Goal: Task Accomplishment & Management: Complete application form

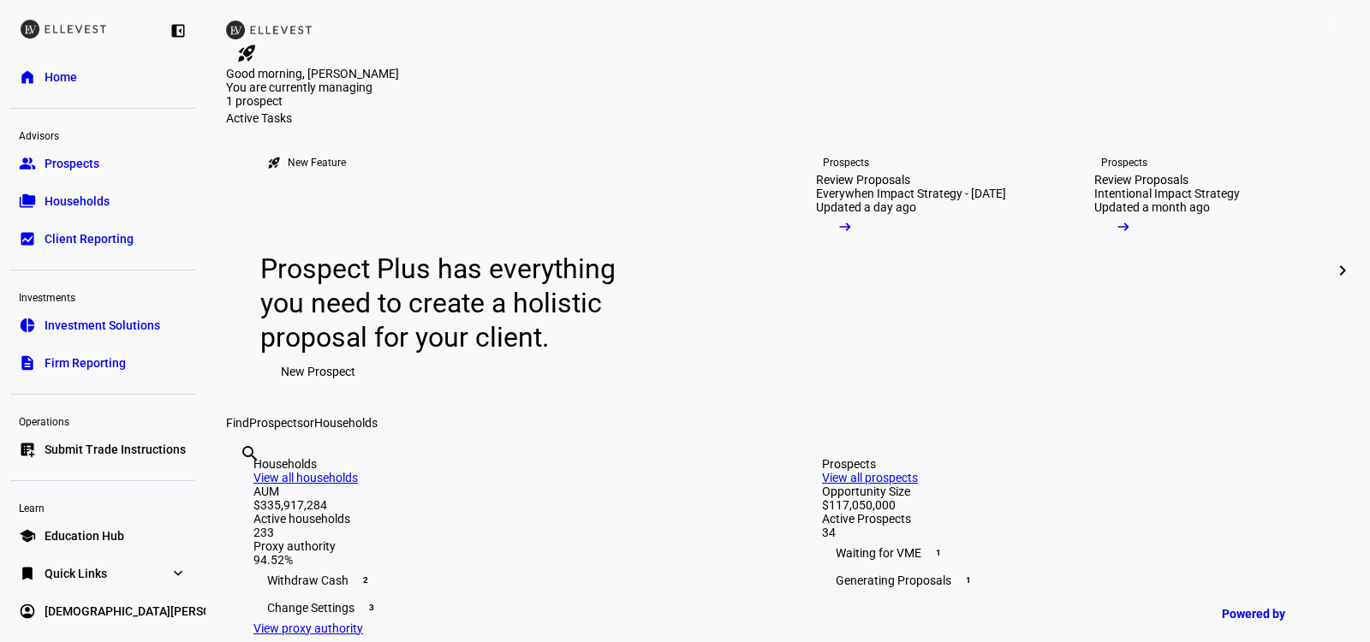
click at [128, 470] on div at bounding box center [102, 480] width 185 height 21
click at [130, 459] on link "list_alt_add Submit Trade Instructions" at bounding box center [102, 449] width 185 height 34
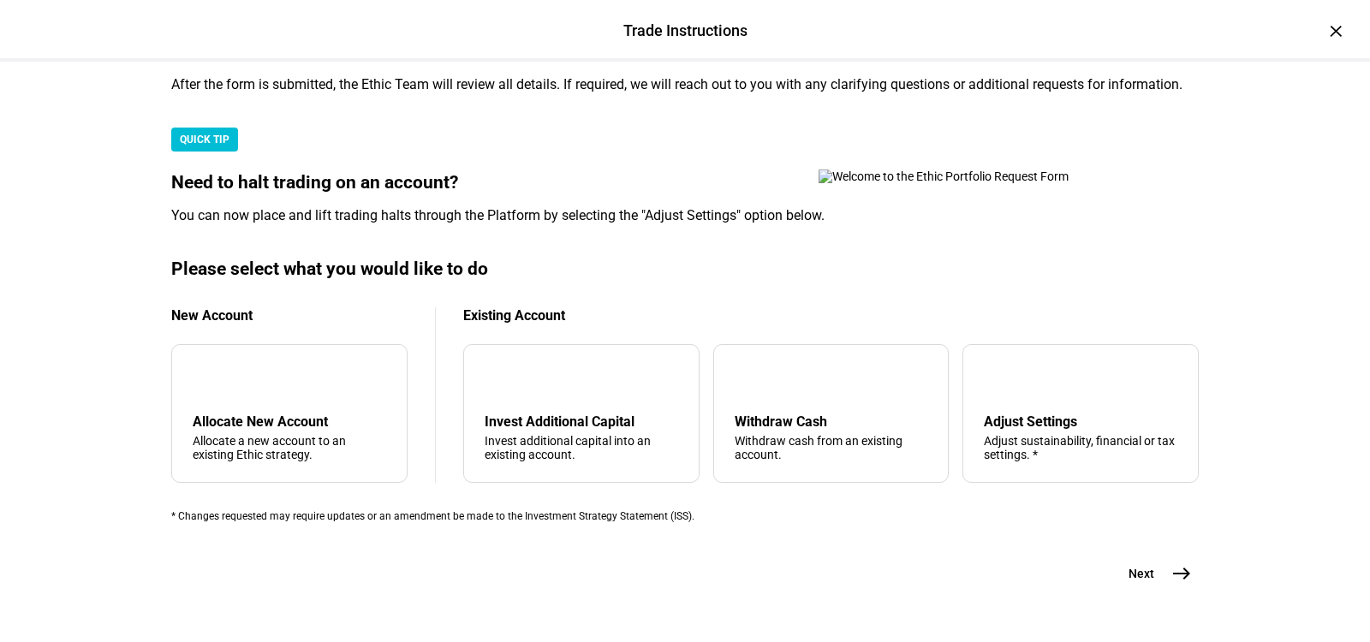
scroll to position [468, 0]
click at [300, 402] on div "add Allocate New Account Allocate a new account to an existing Ethic strategy." at bounding box center [289, 413] width 236 height 139
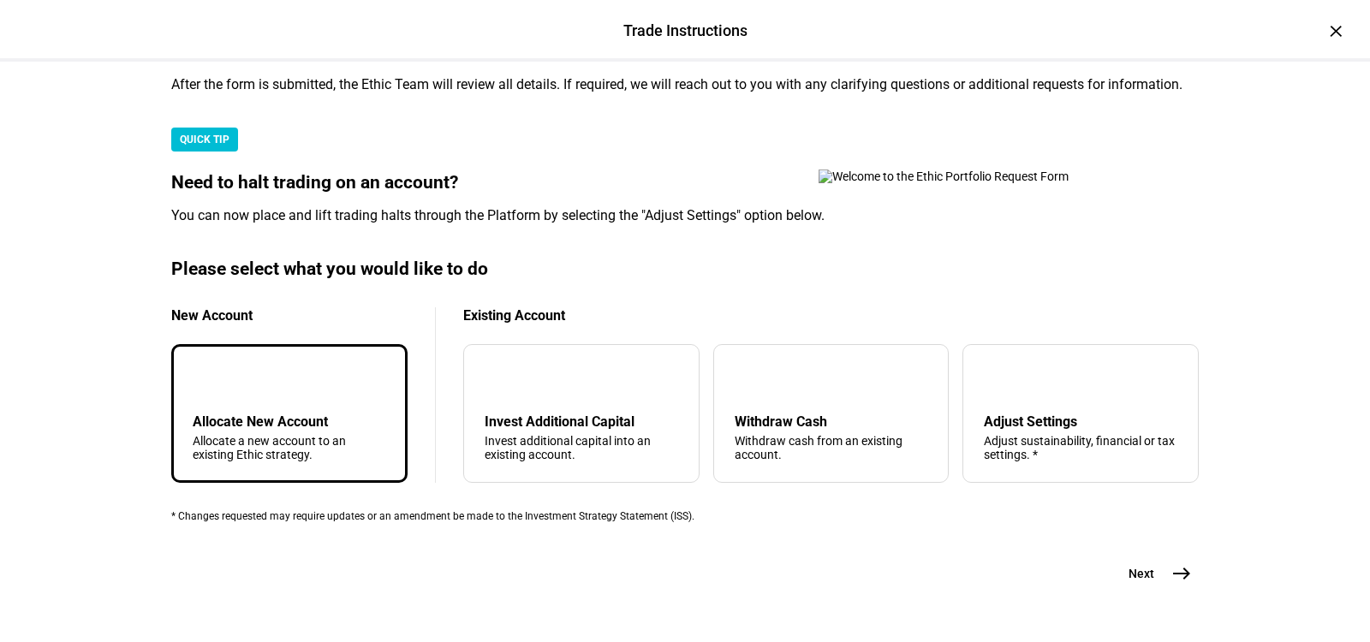
click at [1172, 584] on mat-icon "east" at bounding box center [1181, 573] width 21 height 21
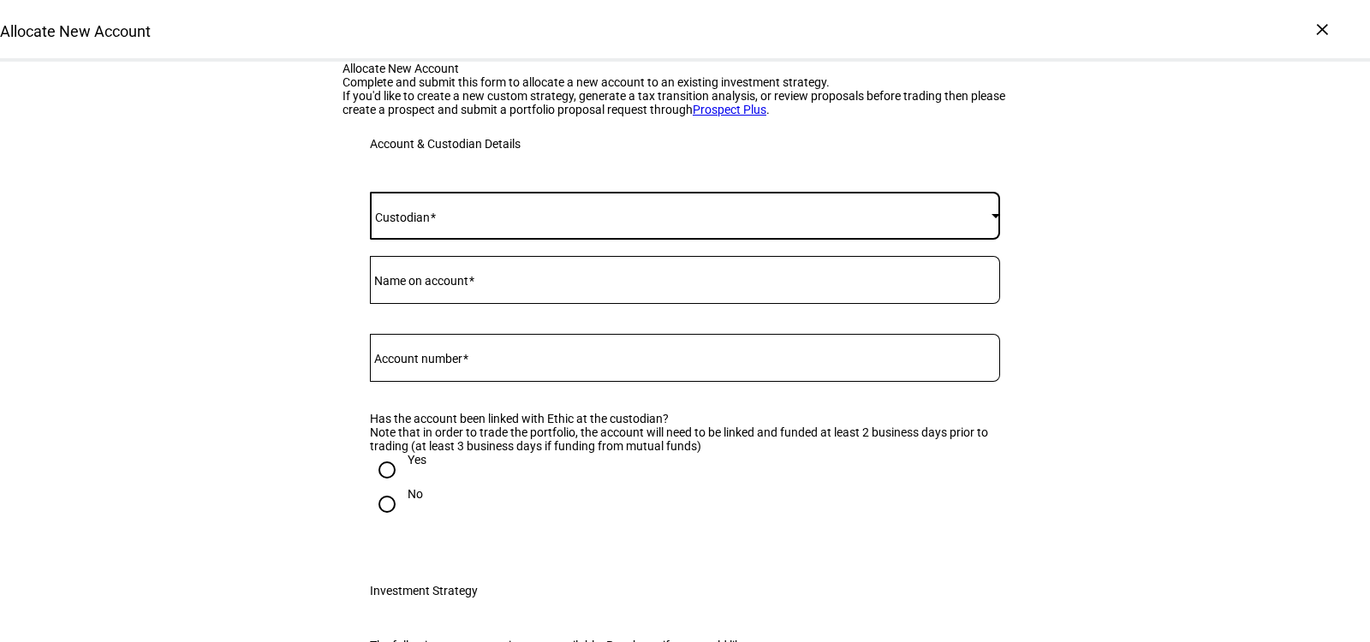
click at [664, 223] on span at bounding box center [681, 216] width 622 height 14
click at [438, 234] on mat-option "[PERSON_NAME]" at bounding box center [685, 246] width 629 height 41
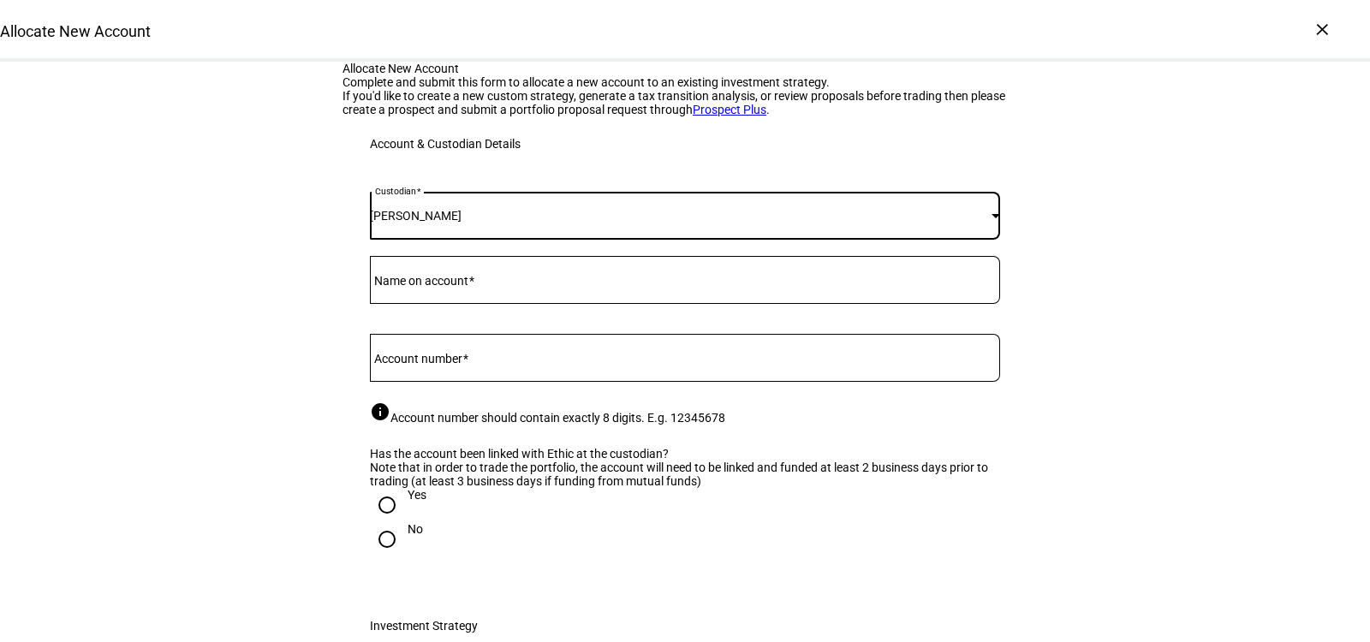
click at [544, 304] on div at bounding box center [685, 280] width 630 height 48
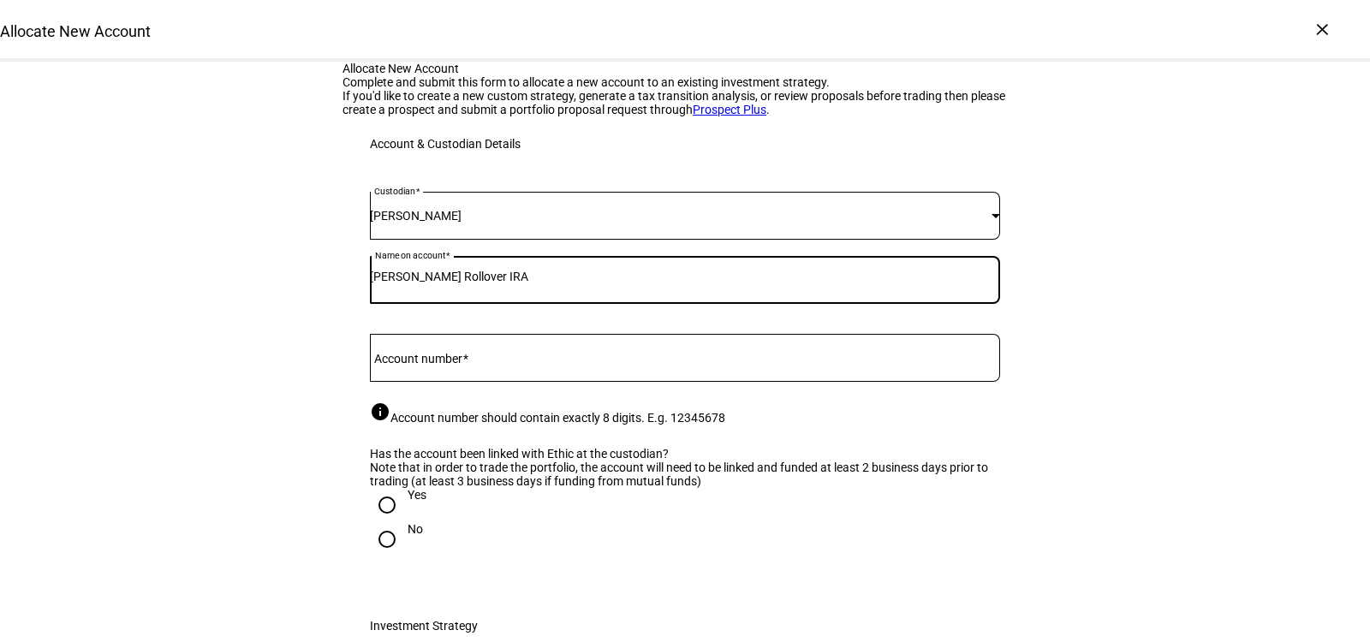
type input "[PERSON_NAME] Rollover IRA"
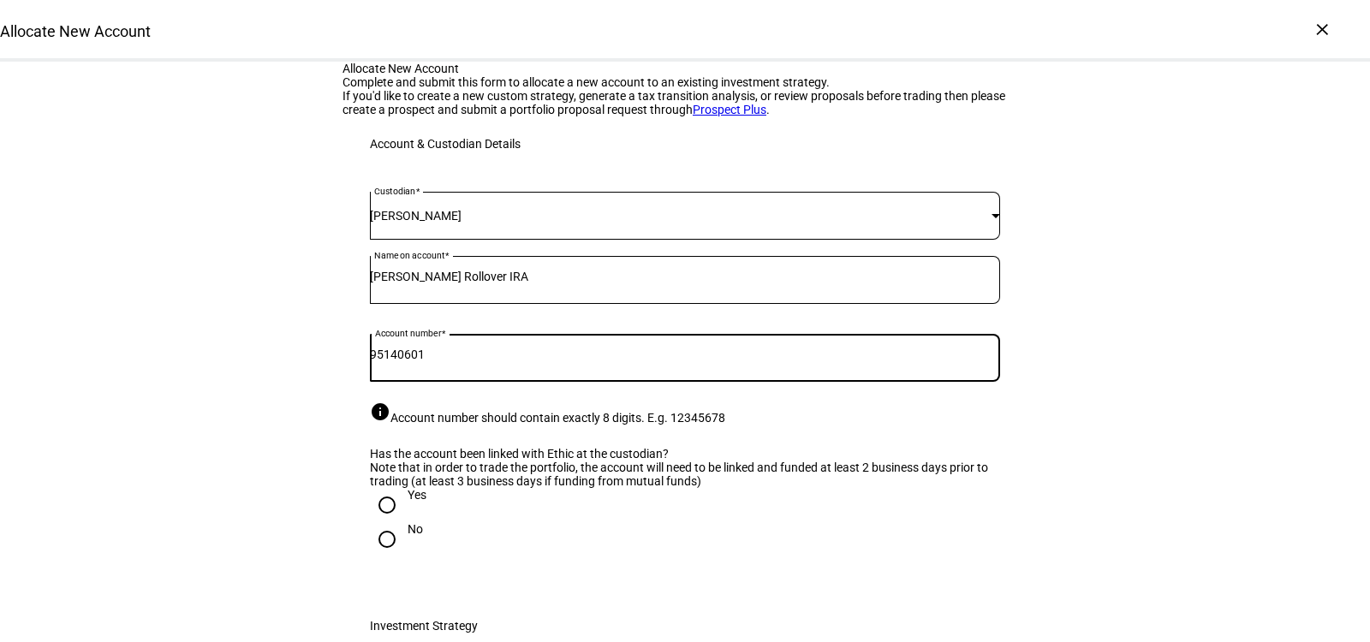
type input "95140601"
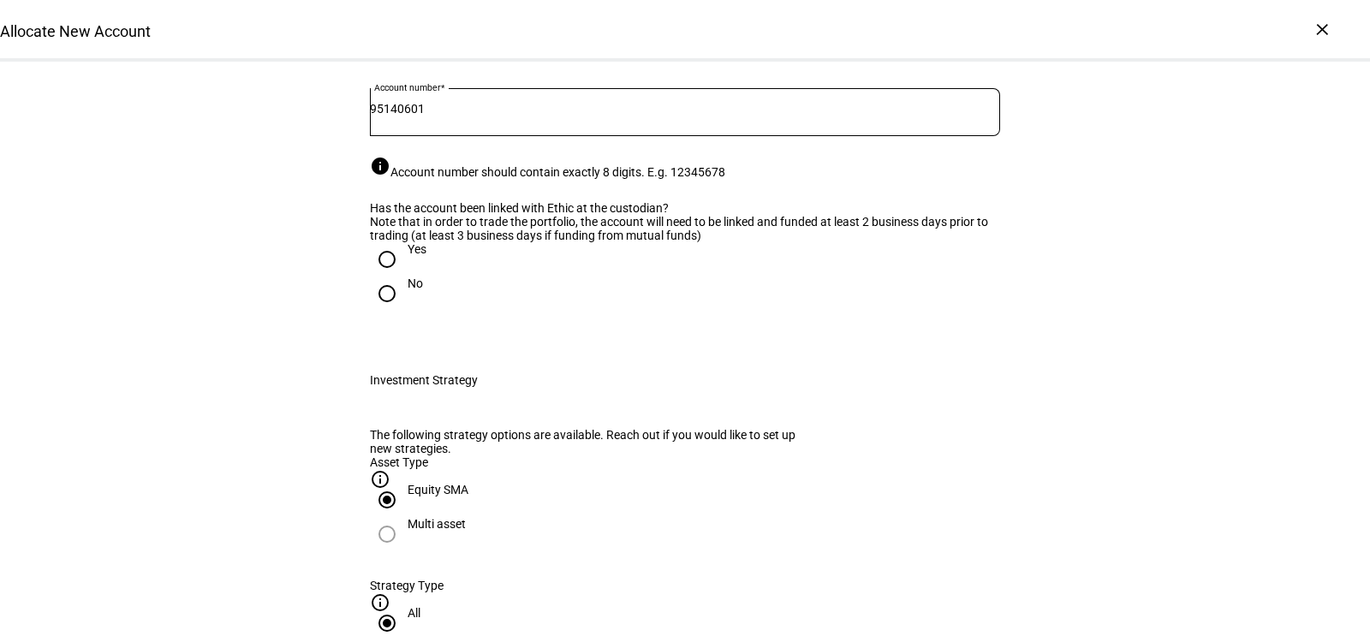
scroll to position [244, 0]
click at [385, 278] on input "Yes" at bounding box center [387, 261] width 34 height 34
radio input "true"
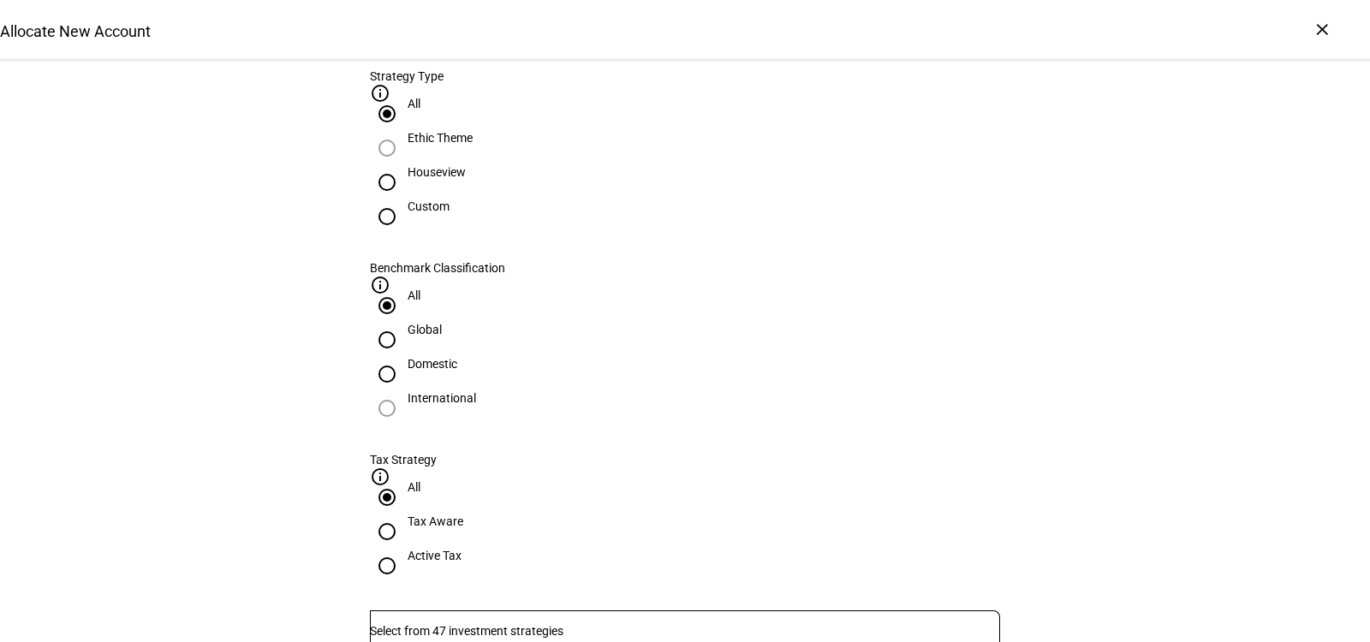
scroll to position [767, 0]
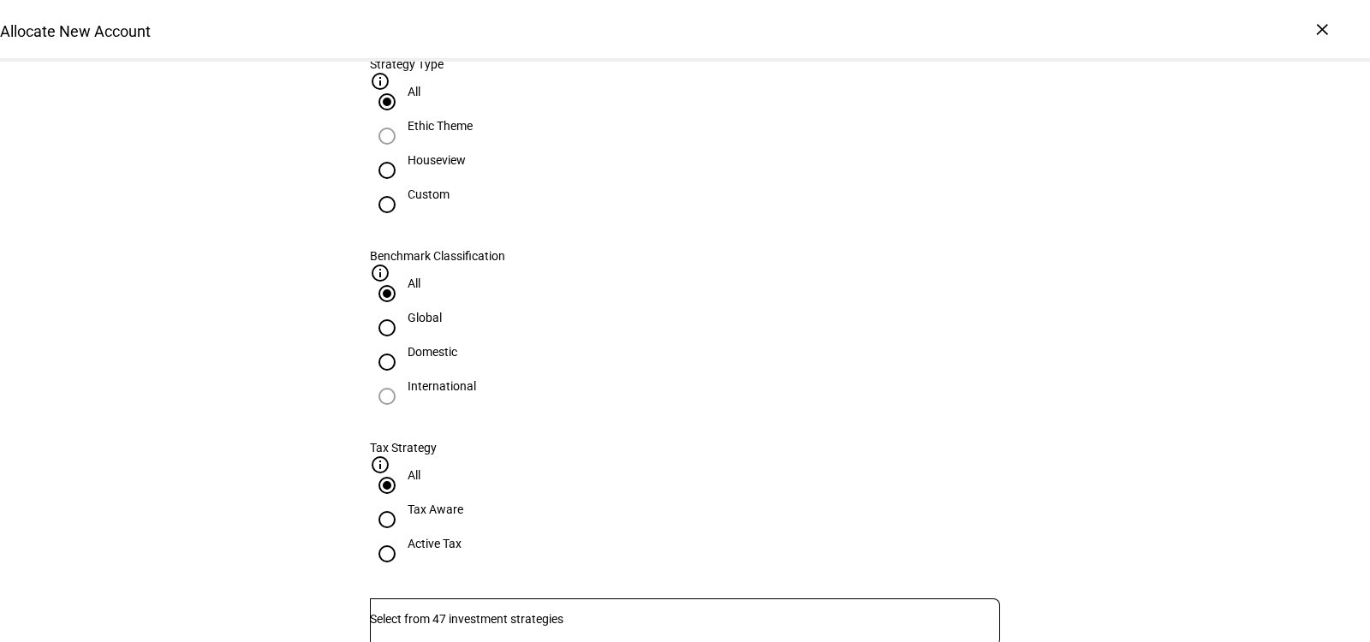
click at [404, 188] on input "Houseview" at bounding box center [387, 170] width 34 height 34
radio input "true"
click at [610, 612] on input "Number" at bounding box center [685, 619] width 630 height 14
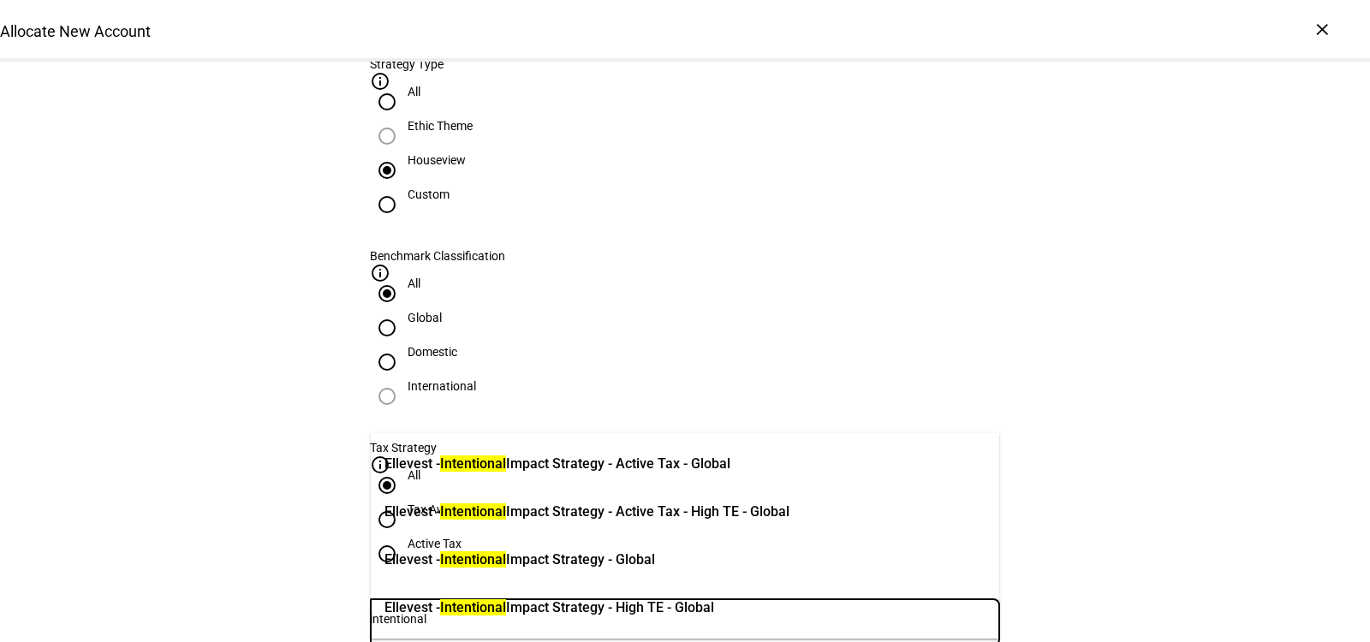
type input "intentional"
click at [650, 565] on span "Ellevest - Intentional Impact Strategy - Global" at bounding box center [519, 560] width 271 height 21
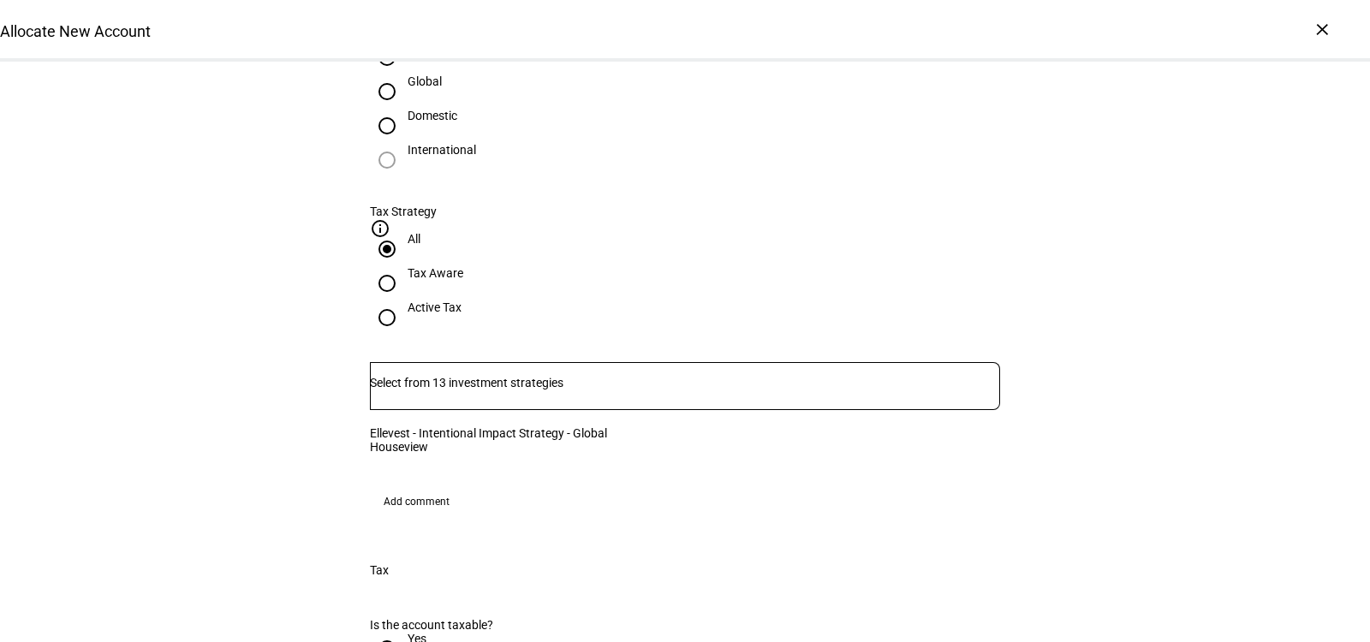
scroll to position [1081, 0]
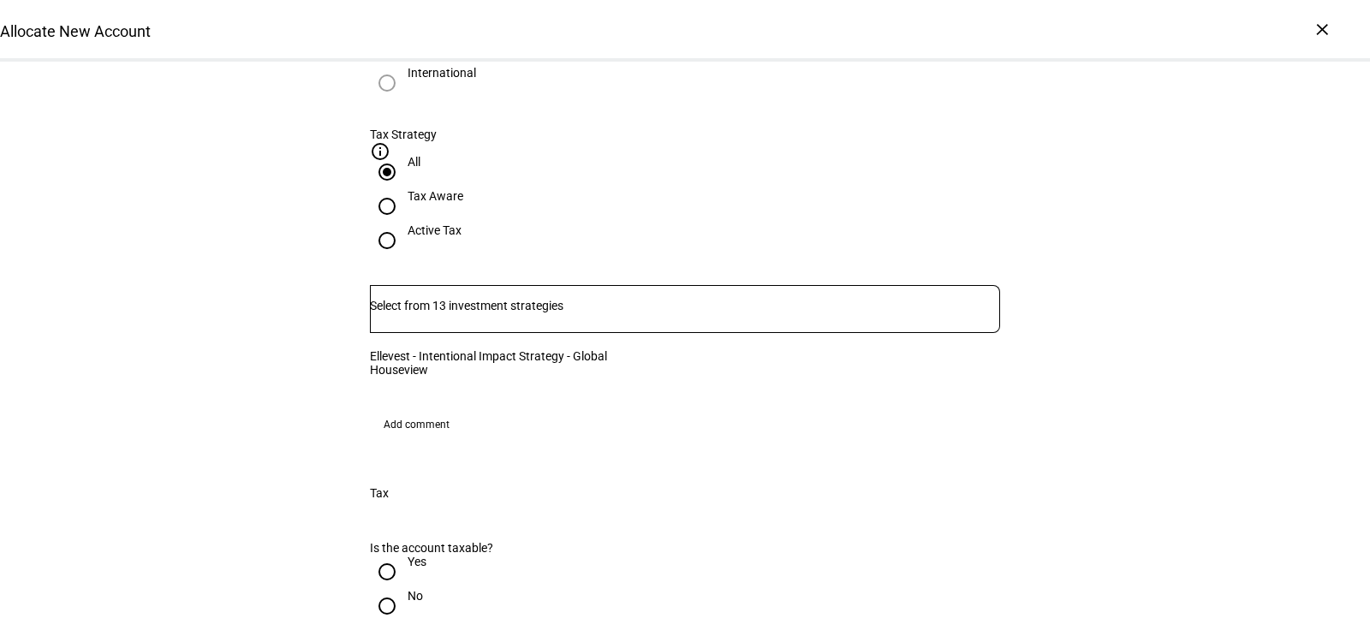
click at [384, 592] on input "No" at bounding box center [387, 606] width 34 height 34
radio input "true"
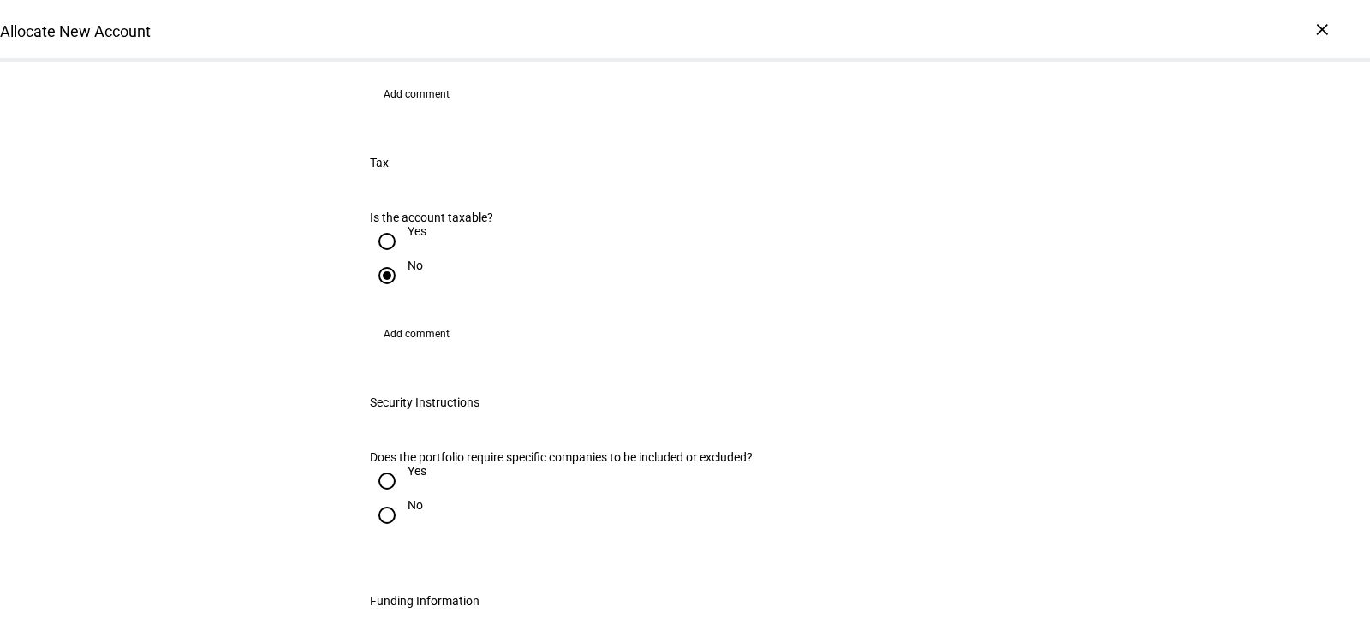
scroll to position [1485, 0]
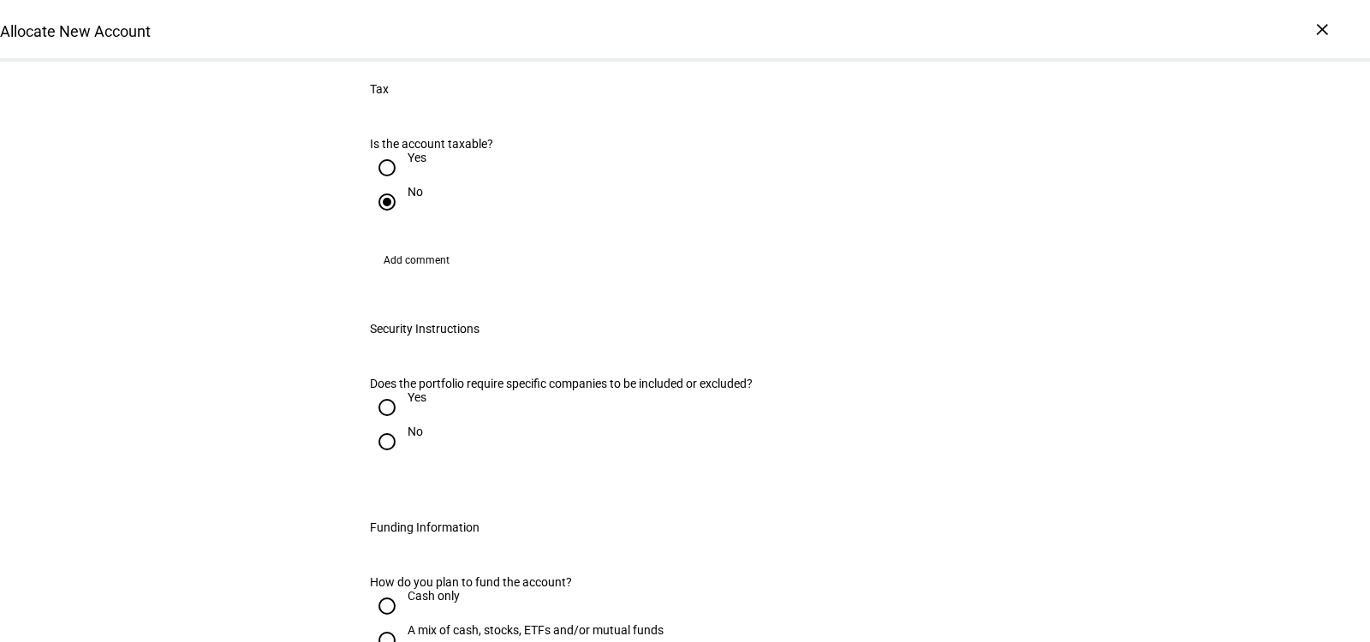
click at [394, 459] on input "No" at bounding box center [387, 442] width 34 height 34
radio input "true"
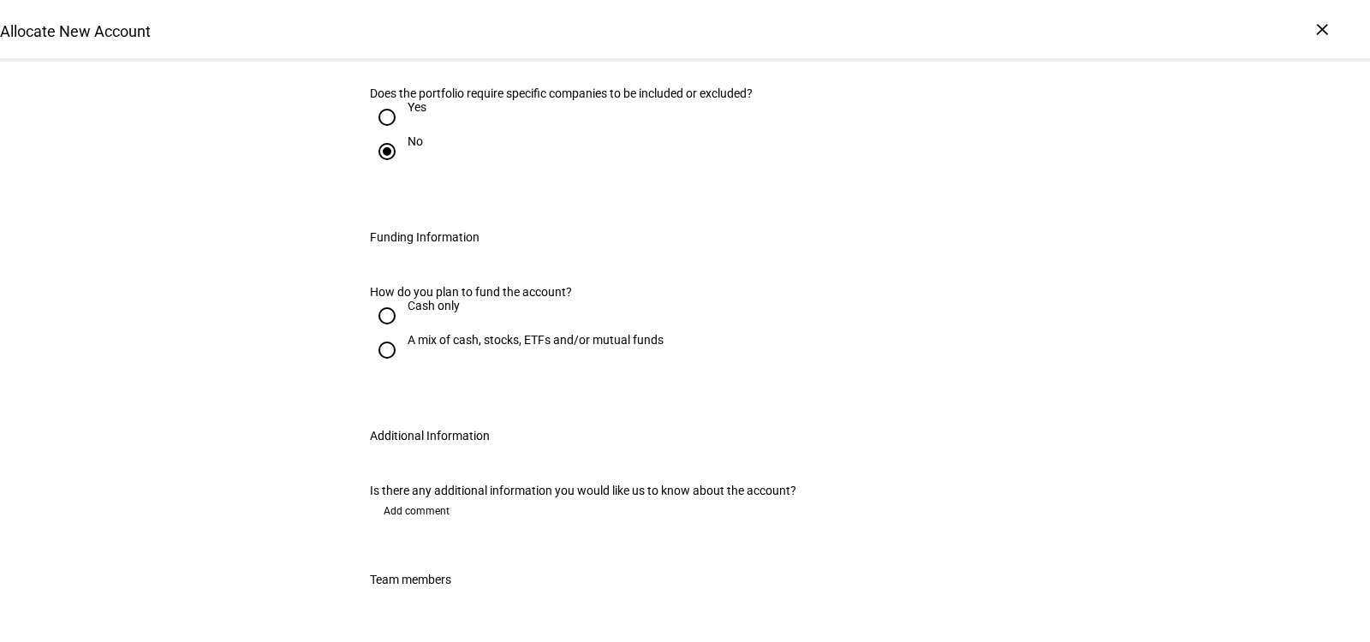
scroll to position [1783, 0]
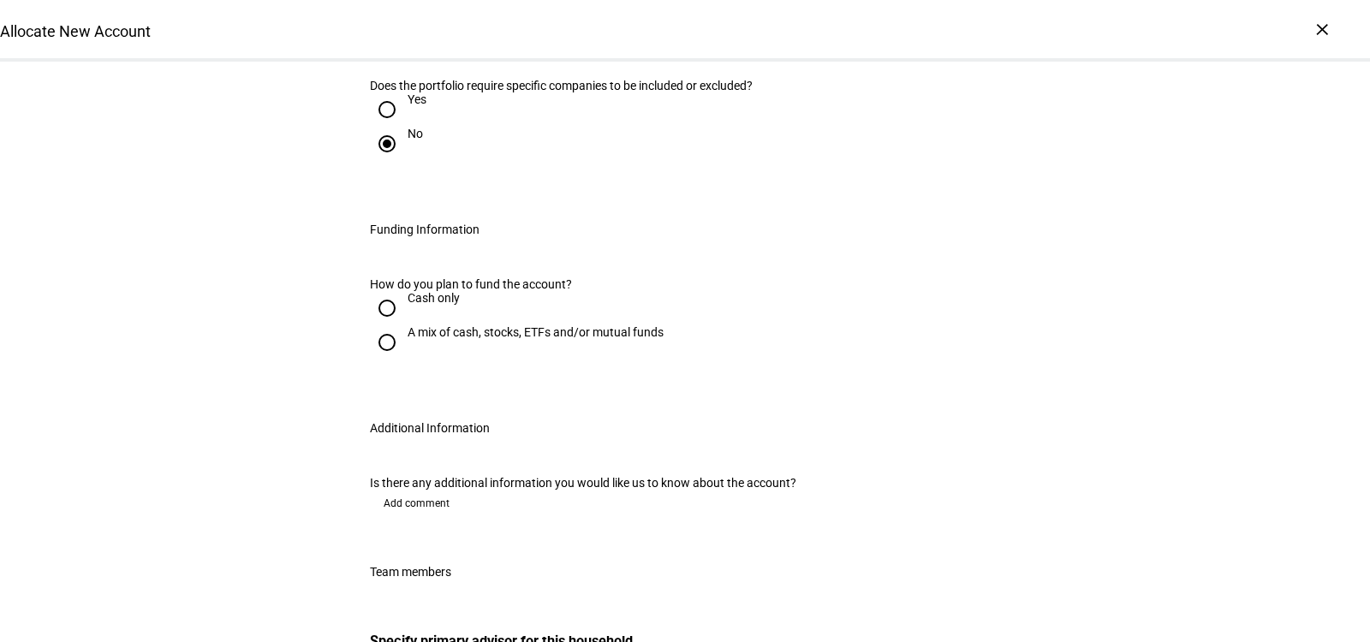
click at [426, 356] on div "A mix of cash, stocks, ETFs and/or mutual funds" at bounding box center [536, 340] width 256 height 31
click at [404, 360] on input "A mix of cash, stocks, ETFs and/or mutual funds" at bounding box center [387, 342] width 34 height 34
radio input "true"
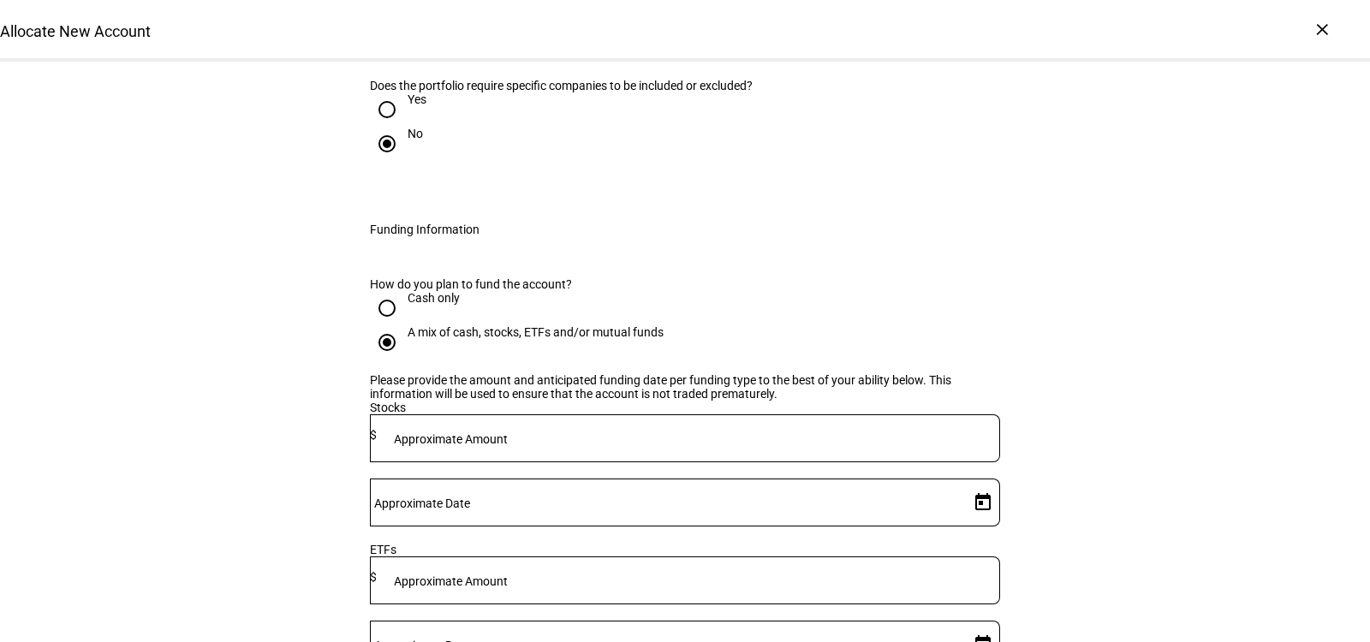
click at [425, 339] on div "A mix of cash, stocks, ETFs and/or mutual funds" at bounding box center [536, 332] width 256 height 14
click at [404, 360] on input "A mix of cash, stocks, ETFs and/or mutual funds" at bounding box center [387, 342] width 34 height 34
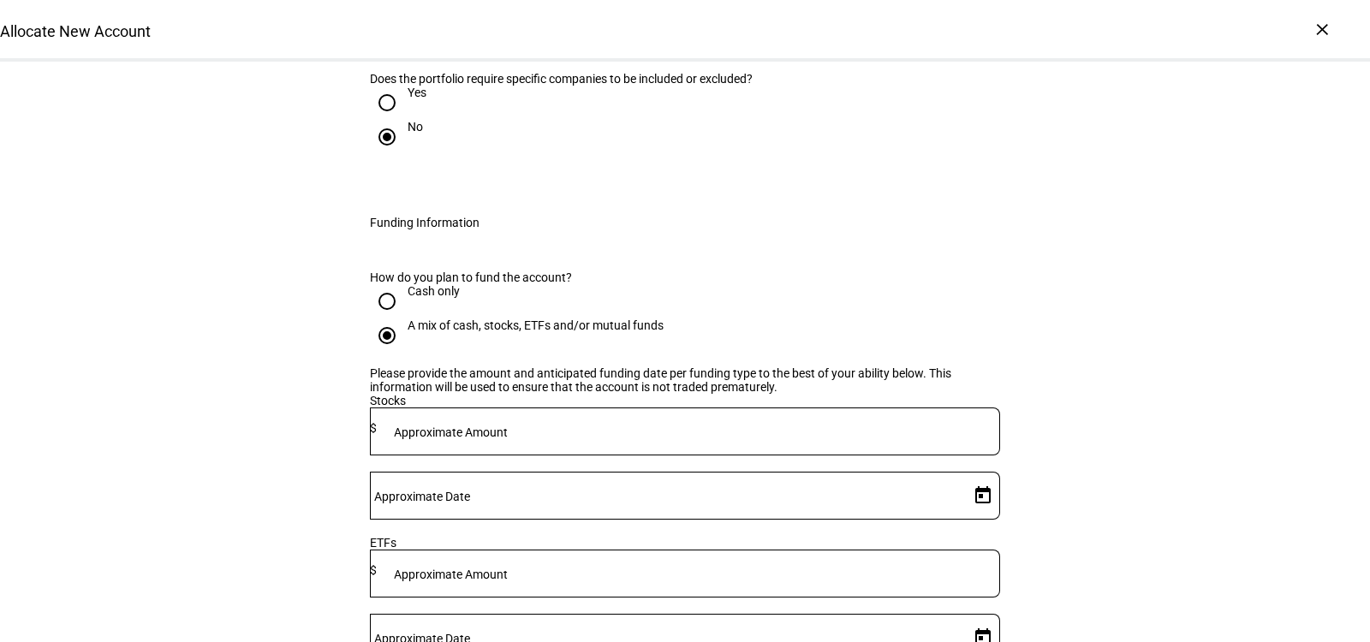
scroll to position [1790, 0]
click at [508, 438] on mat-label "Approximate Amount" at bounding box center [451, 432] width 114 height 14
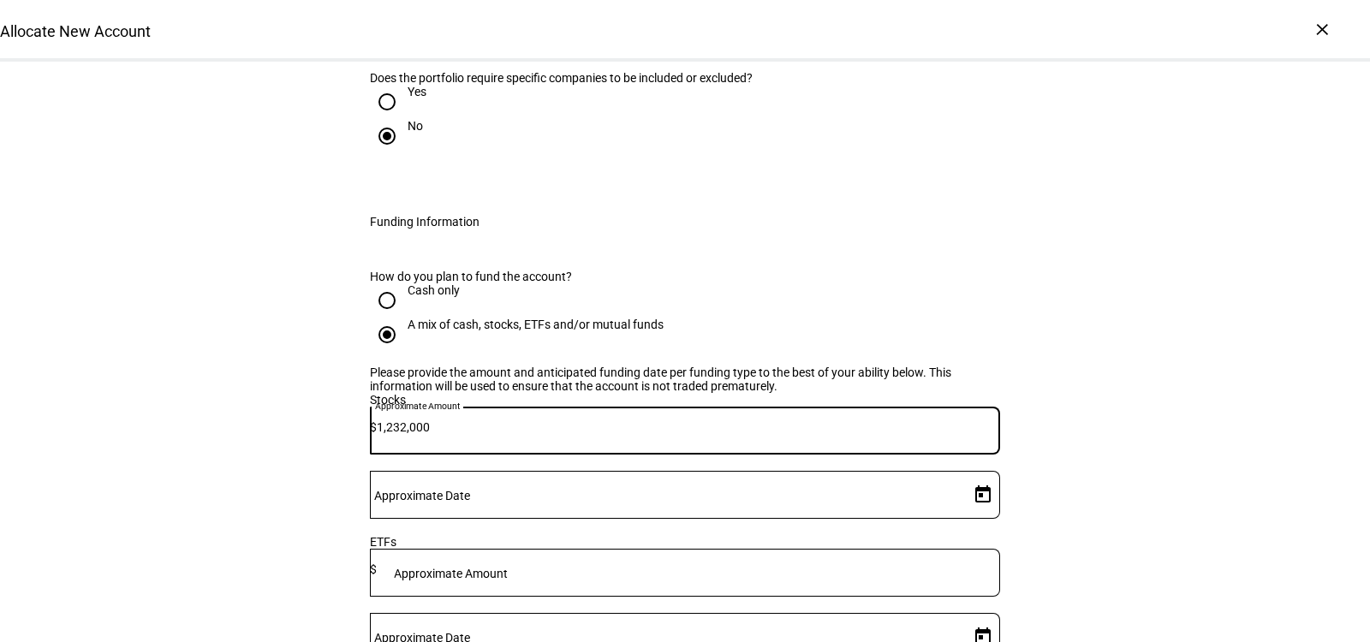
type input "1,232,000"
click at [962, 515] on span "Open calendar" at bounding box center [982, 494] width 41 height 41
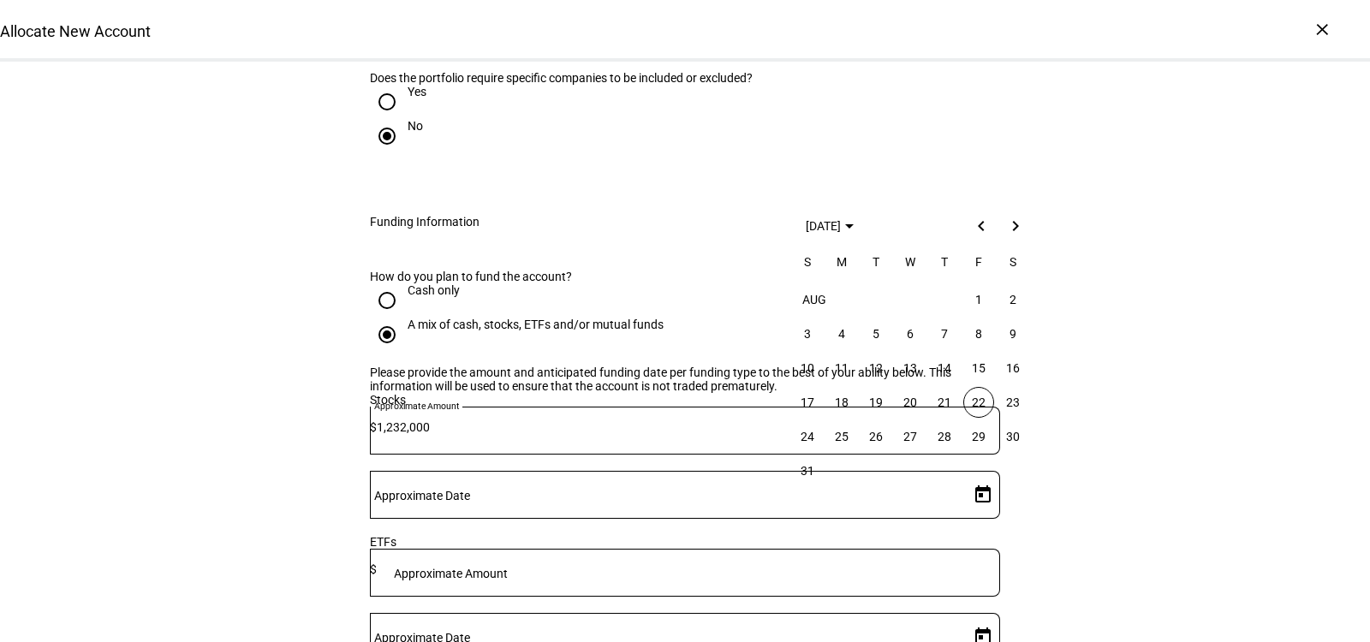
click at [847, 438] on span "25" at bounding box center [841, 436] width 31 height 31
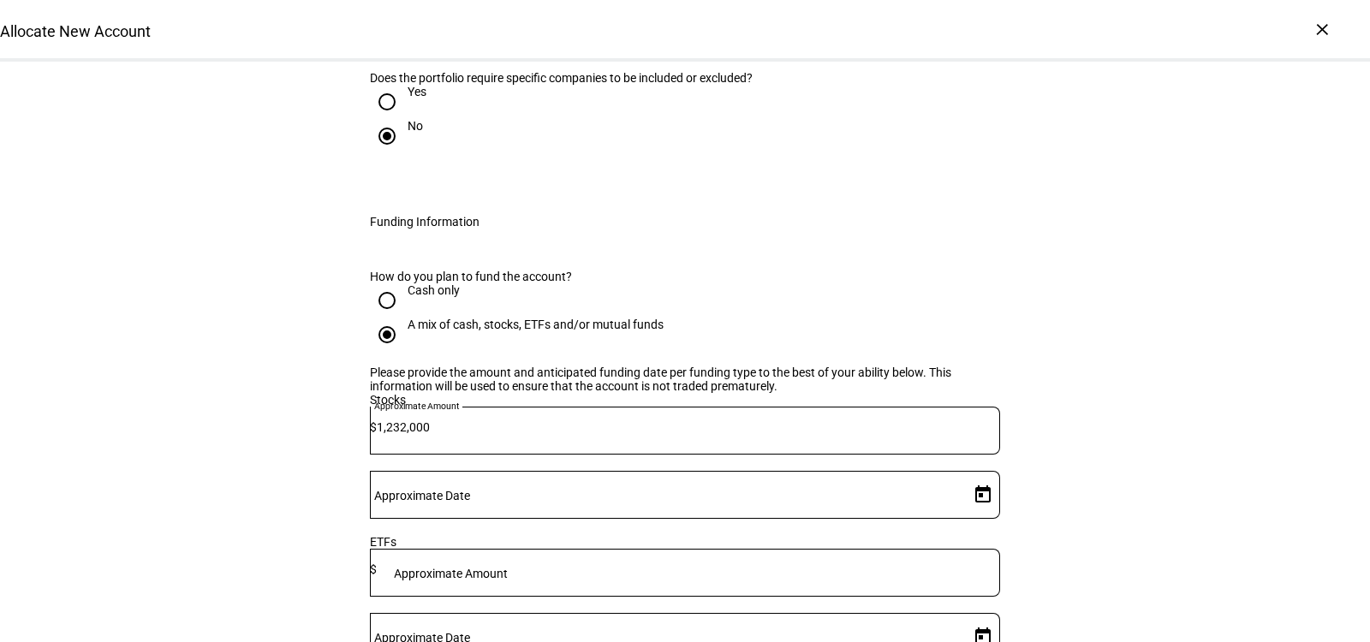
type input "[DATE]"
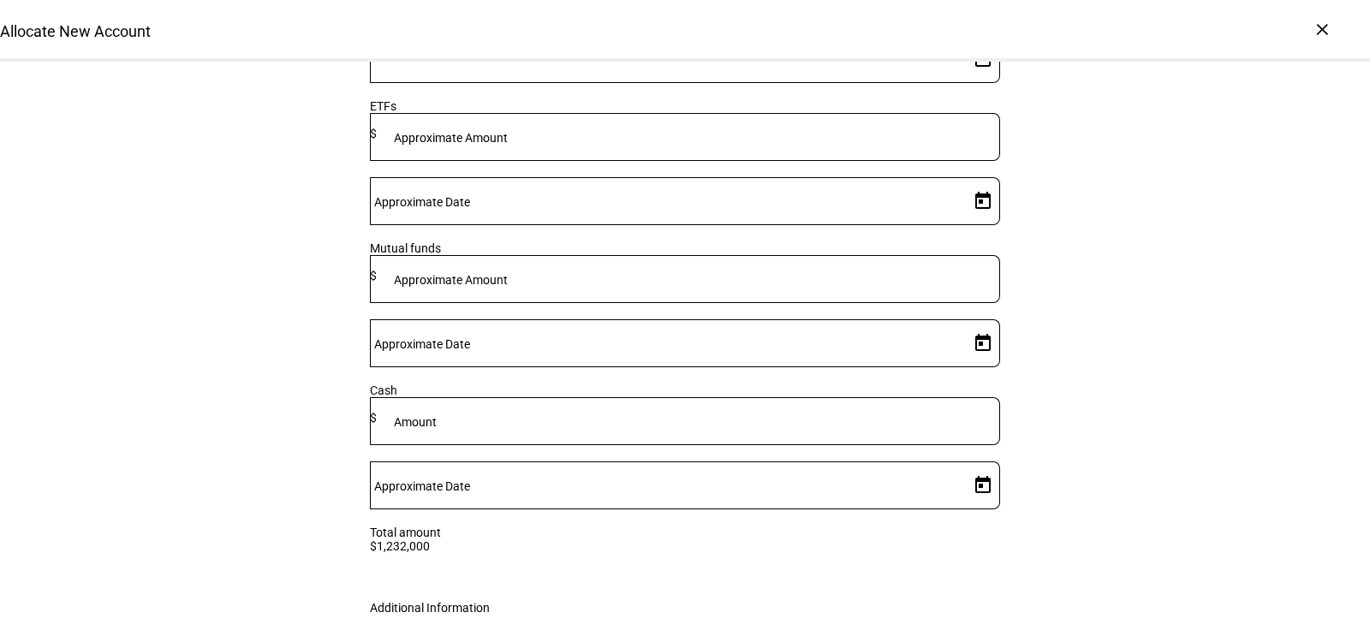
scroll to position [2274, 0]
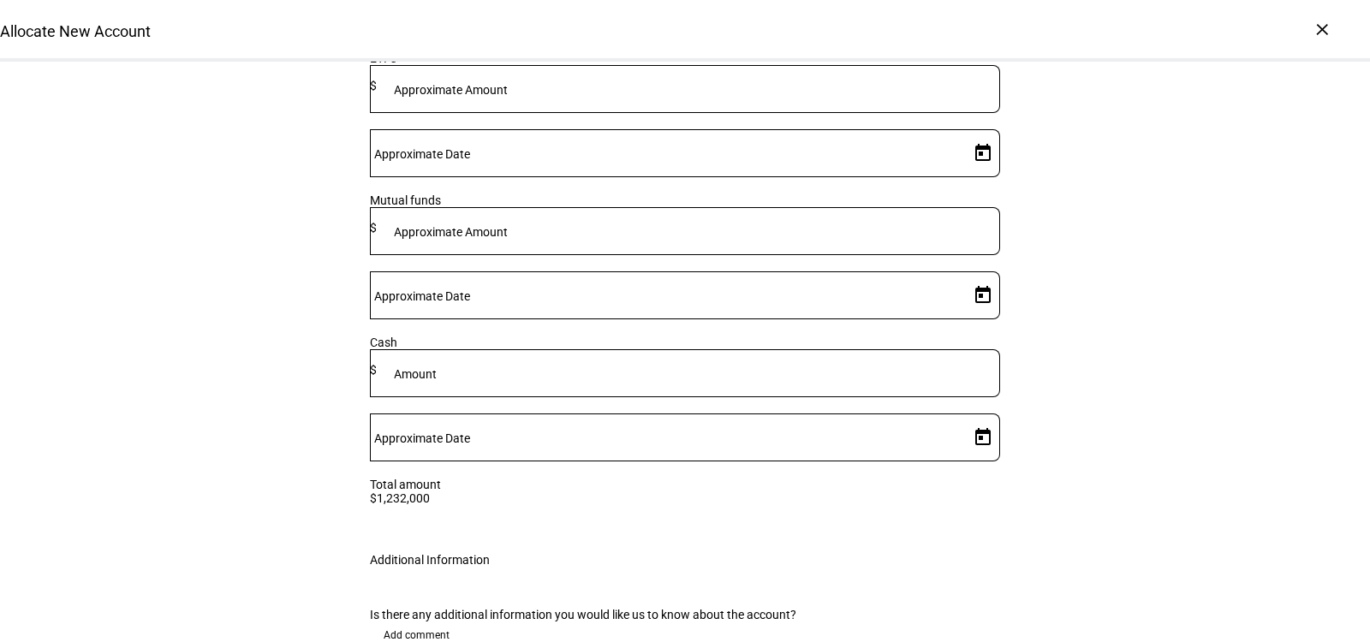
click at [639, 363] on input at bounding box center [688, 370] width 623 height 14
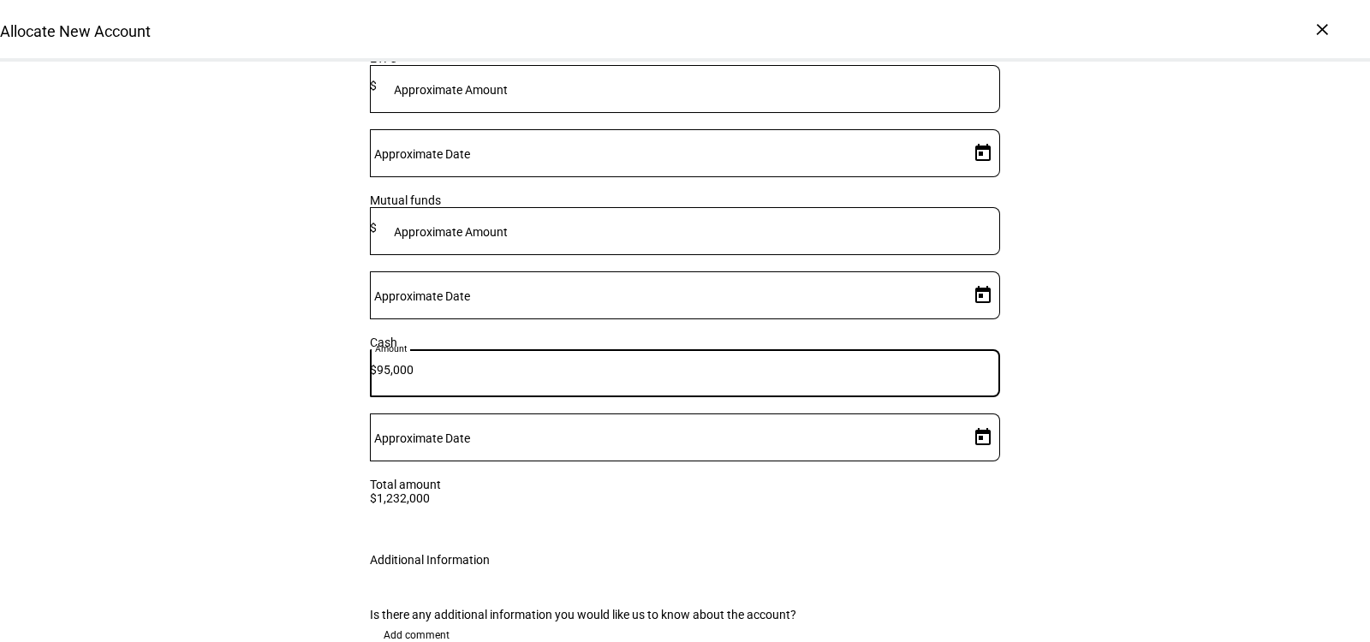
type input "95,000"
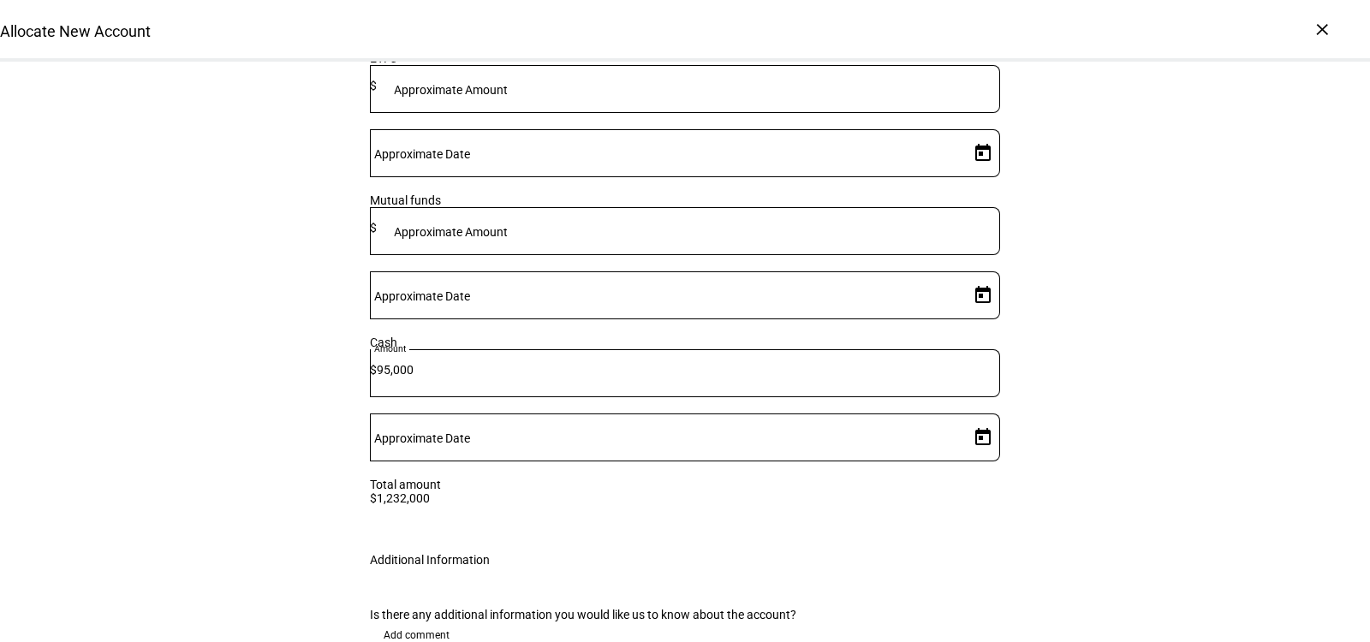
click at [980, 417] on span "Open calendar" at bounding box center [982, 437] width 41 height 41
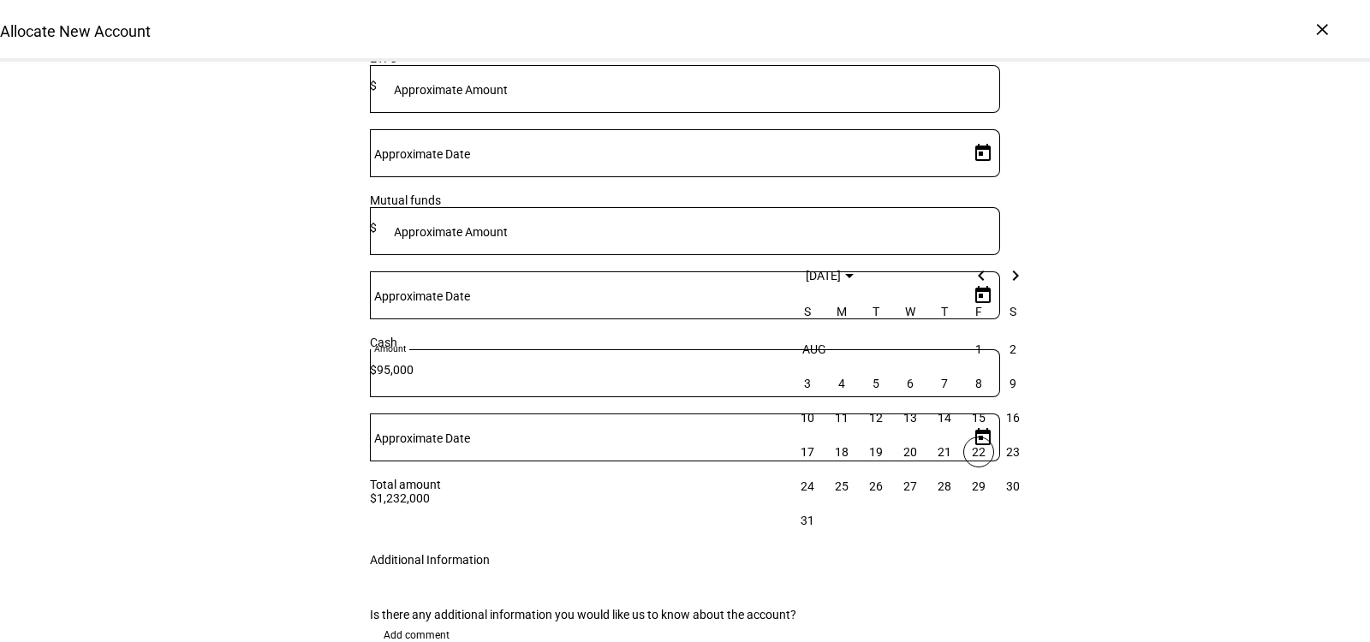
drag, startPoint x: 849, startPoint y: 491, endPoint x: 558, endPoint y: 470, distance: 291.8
click at [849, 491] on span "25" at bounding box center [841, 486] width 31 height 31
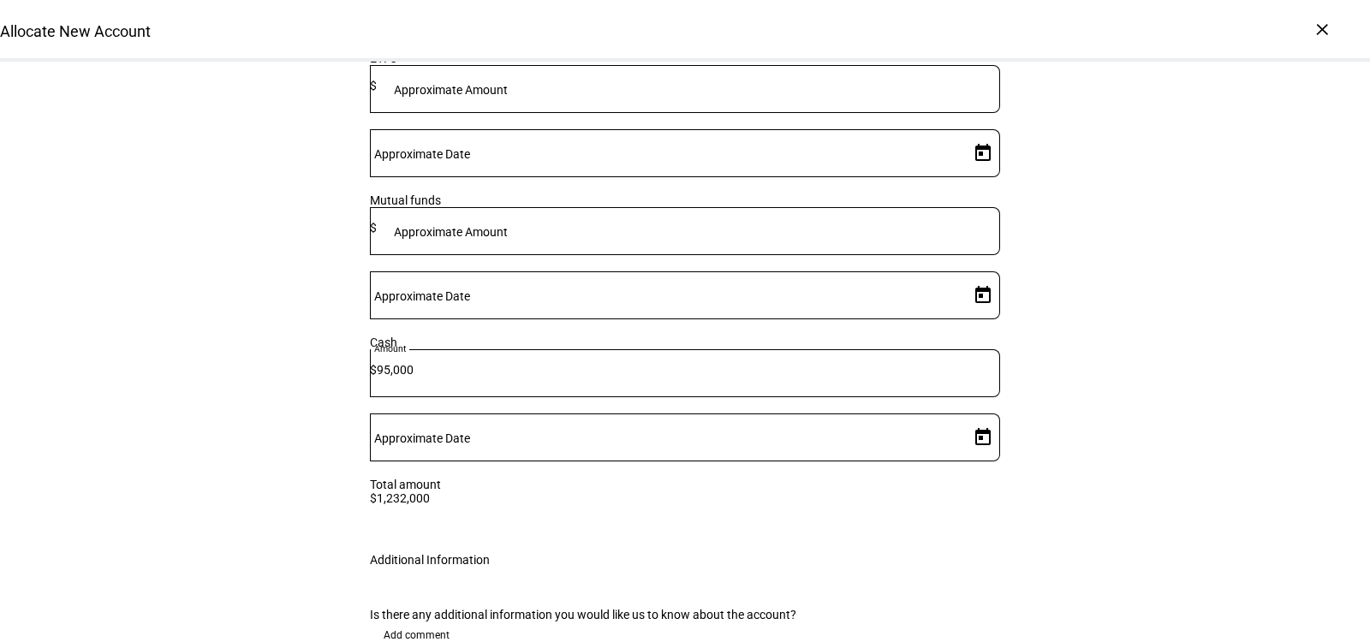
type input "[DATE]"
click at [425, 622] on span "Add comment" at bounding box center [417, 635] width 66 height 27
drag, startPoint x: 478, startPoint y: 521, endPoint x: 478, endPoint y: 512, distance: 9.4
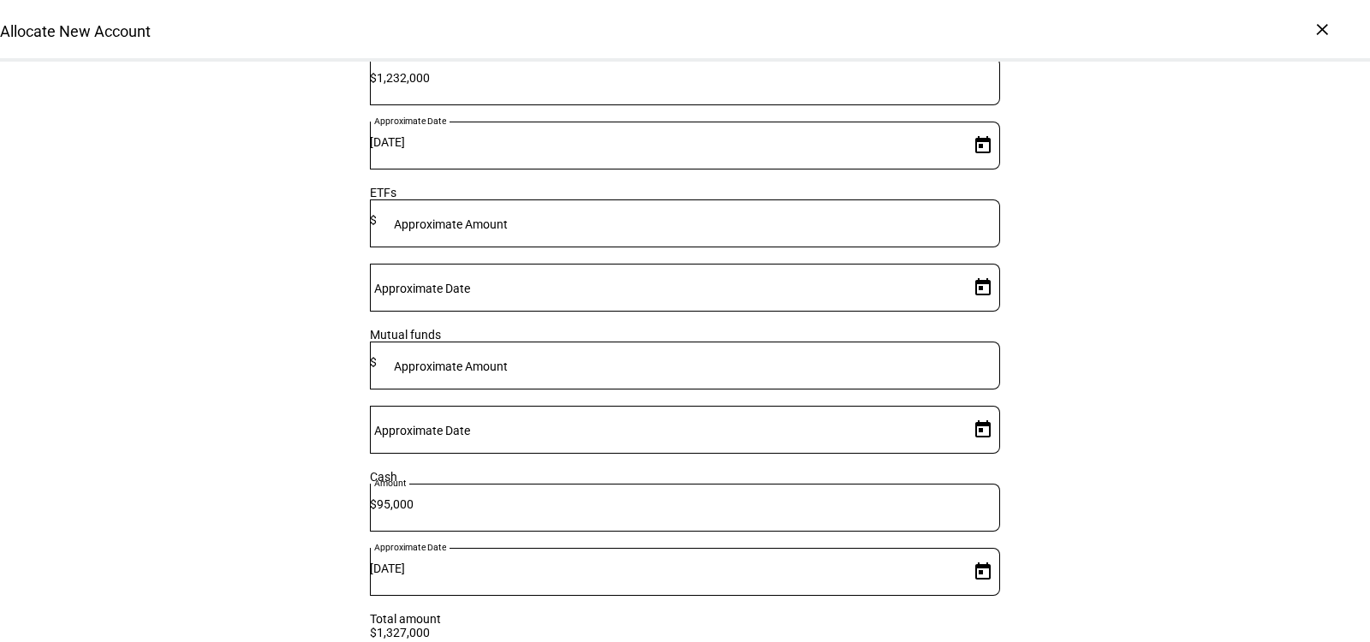
type textarea "Team - Funding this account with cash and 7 ETFs. Please sell ETFs and rebalanc…"
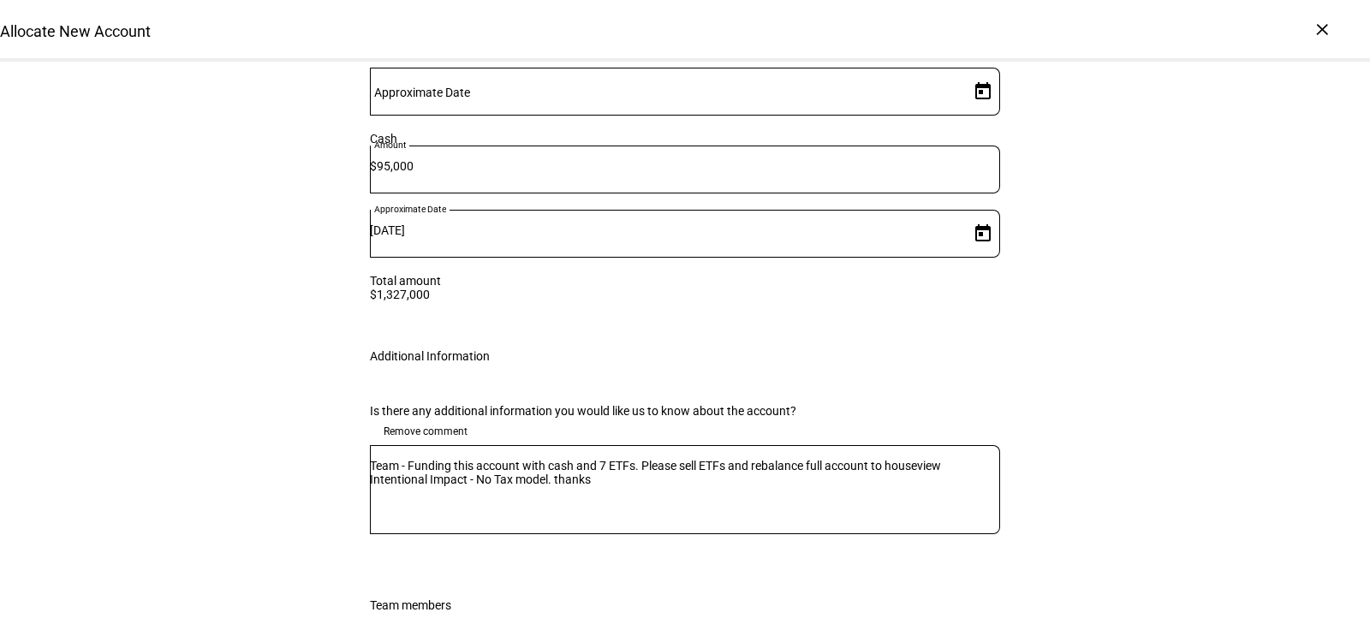
scroll to position [2761, 0]
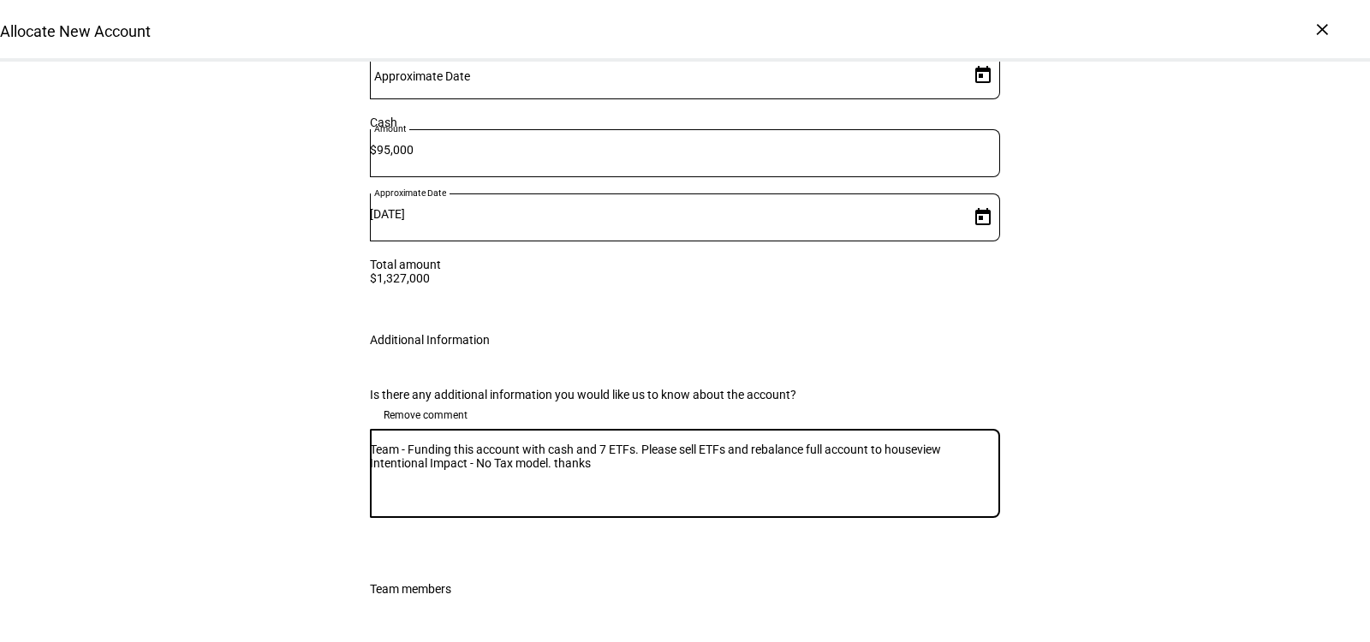
type input "[PERSON_NAME]"
click at [474, 537] on div "SF [PERSON_NAME] [EMAIL_ADDRESS][DOMAIN_NAME]" at bounding box center [675, 507] width 609 height 68
click at [473, 519] on div "[EMAIL_ADDRESS][DOMAIN_NAME]" at bounding box center [527, 516] width 190 height 17
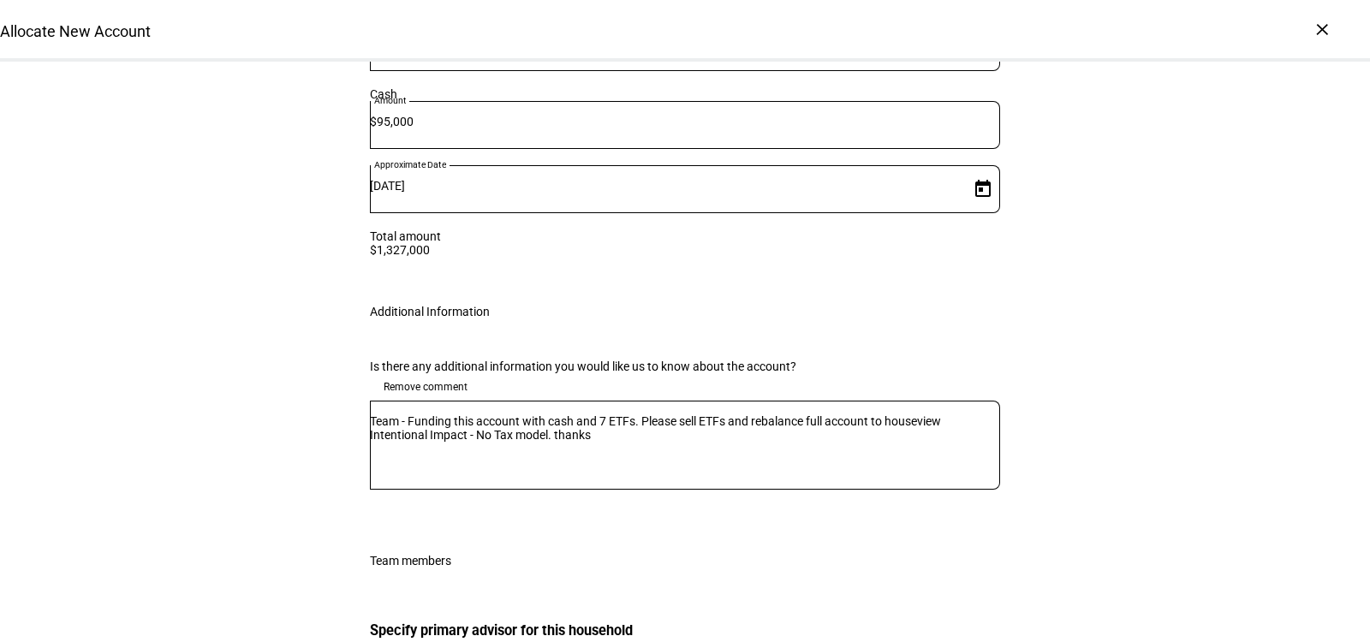
scroll to position [2904, 0]
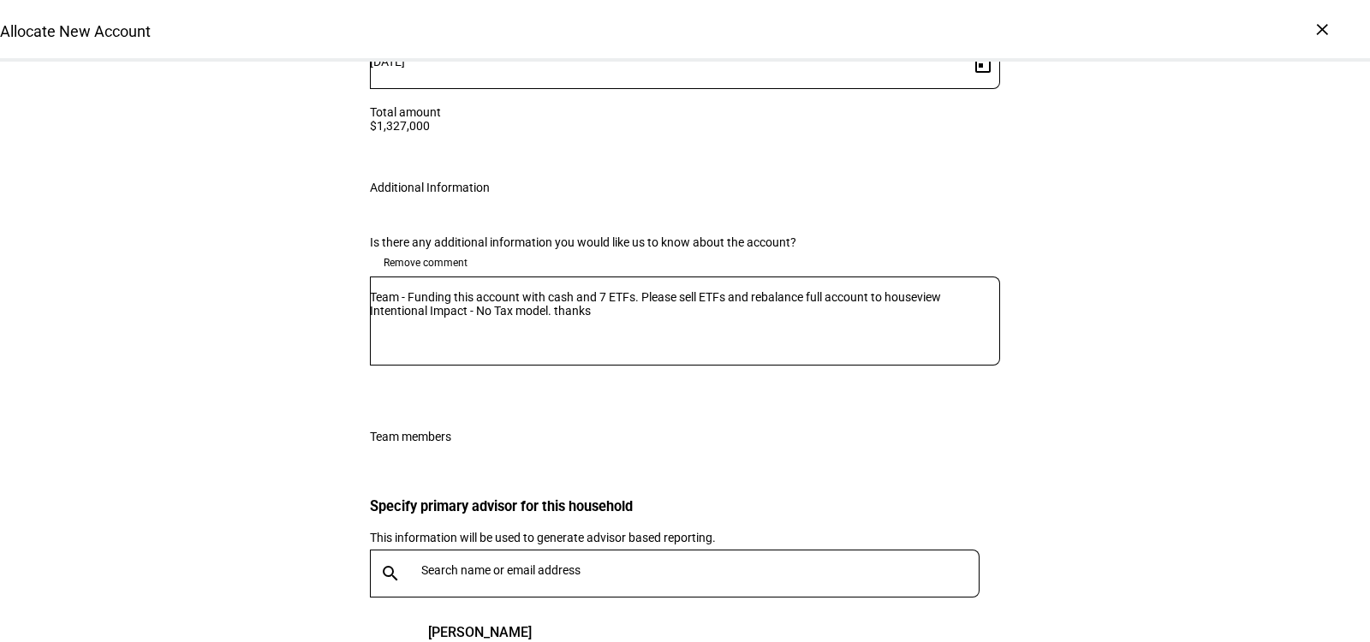
scroll to position [2928, 0]
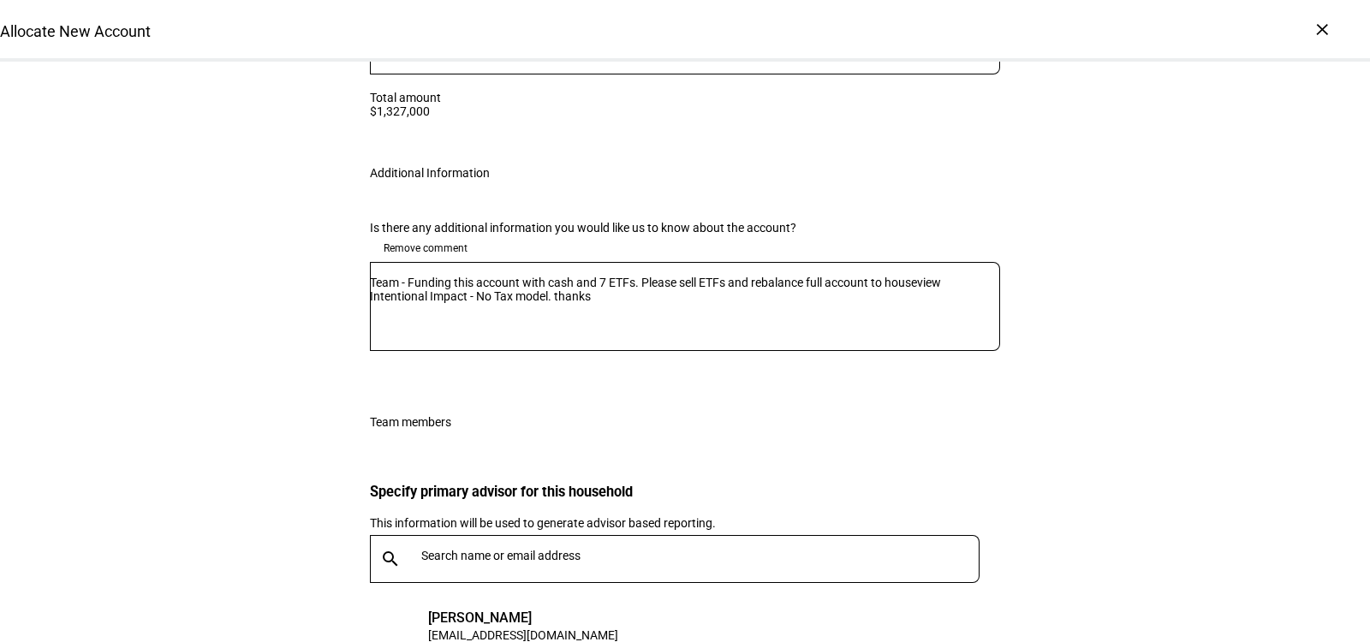
type input "[DEMOGRAPHIC_DATA]"
click at [696, 551] on mat-option "KG [PERSON_NAME] [EMAIL_ADDRESS][DOMAIN_NAME]" at bounding box center [647, 554] width 552 height 55
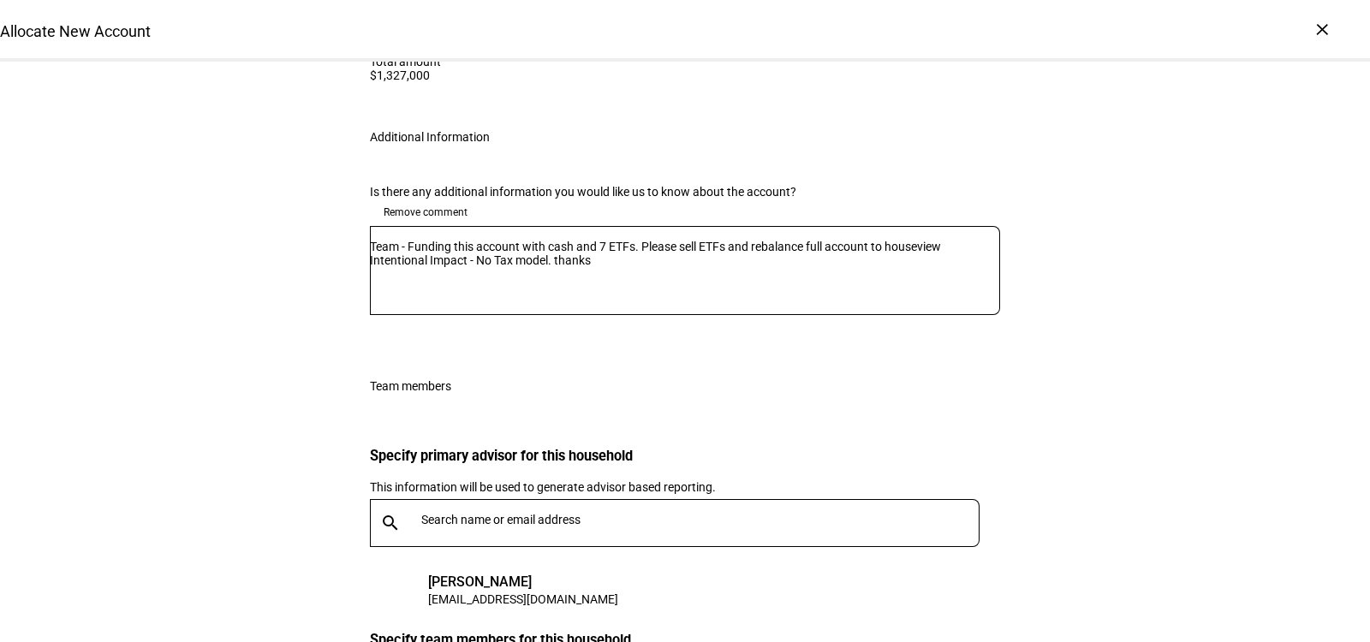
scroll to position [3040, 0]
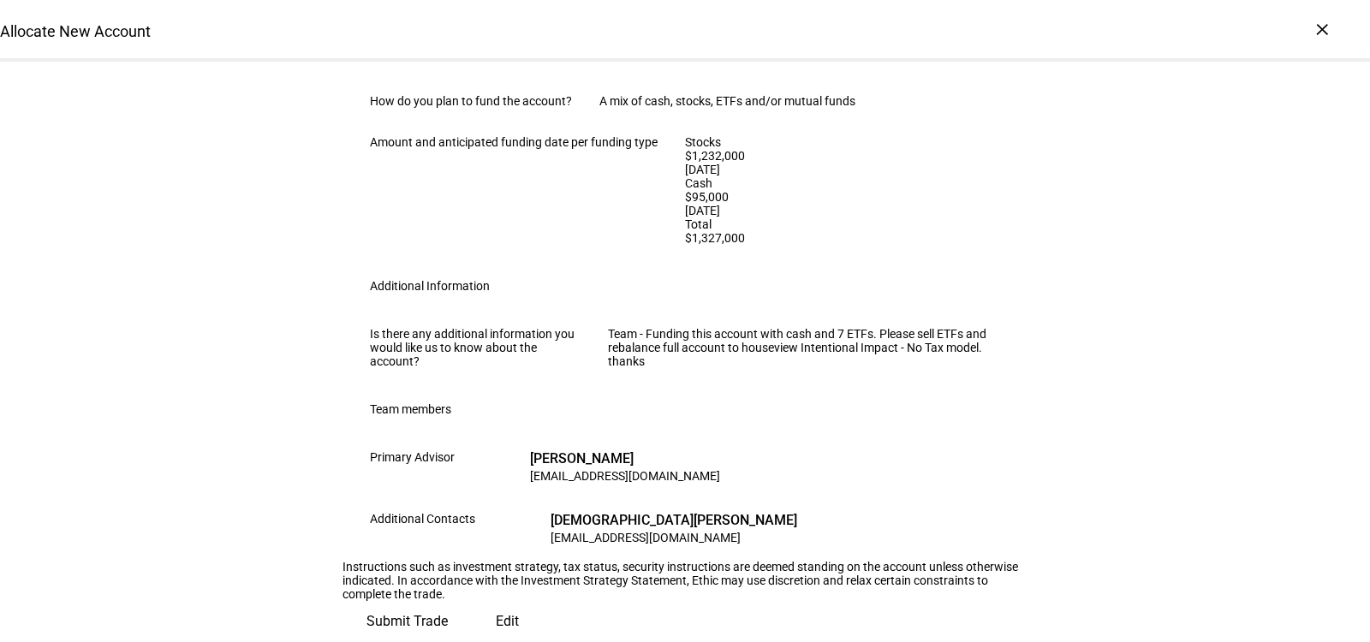
scroll to position [1227, 0]
click at [448, 601] on span "Submit Trade" at bounding box center [406, 621] width 81 height 41
